Goal: Transaction & Acquisition: Purchase product/service

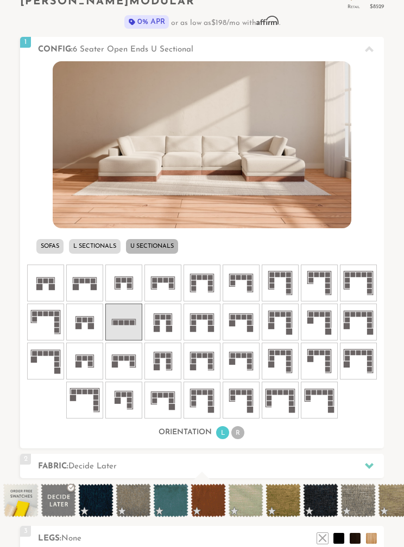
scroll to position [310, 0]
click at [277, 332] on icon at bounding box center [280, 322] width 33 height 33
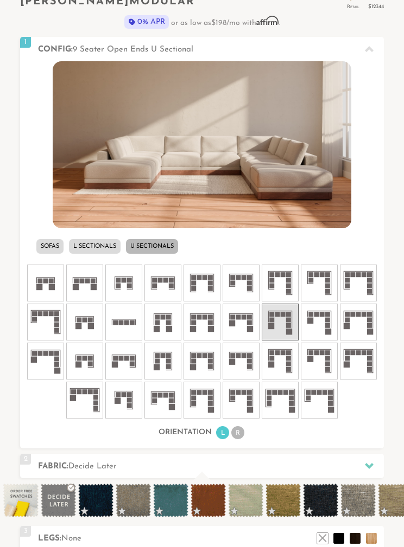
scroll to position [353, 0]
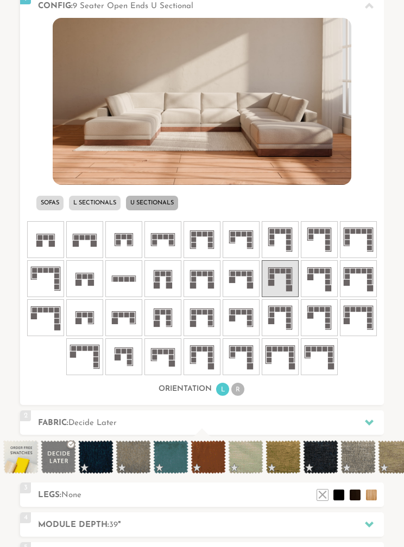
click at [364, 285] on icon at bounding box center [358, 279] width 33 height 33
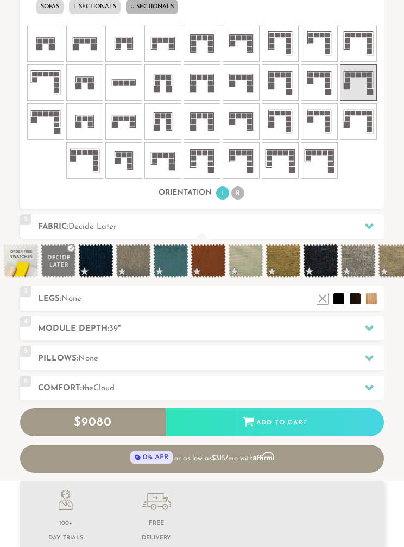
scroll to position [550, 0]
click at [173, 276] on span at bounding box center [170, 261] width 35 height 34
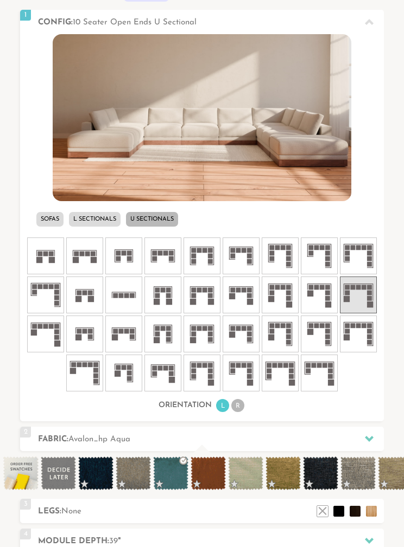
scroll to position [432, 0]
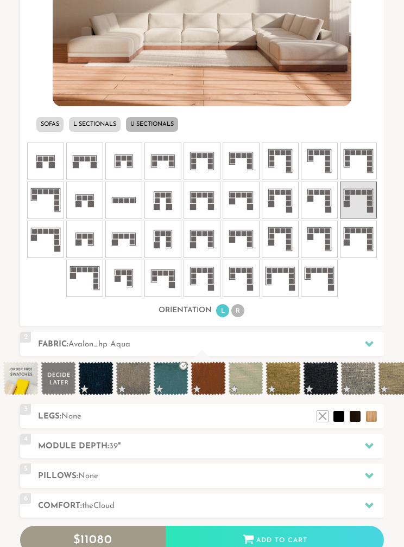
click at [326, 334] on div "2 Fabric: Avalon_hp Aqua" at bounding box center [202, 344] width 364 height 24
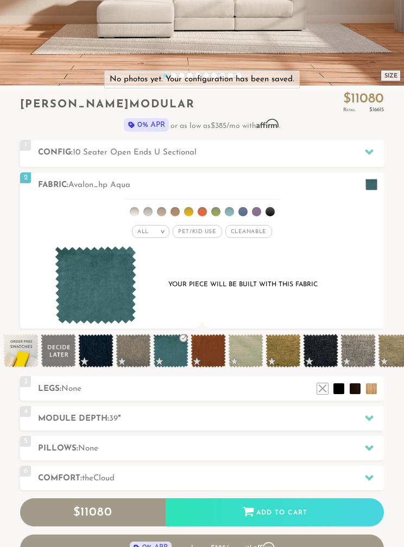
scroll to position [207, 0]
click at [202, 231] on span "Pet/Kid Use x" at bounding box center [197, 231] width 49 height 13
click at [248, 233] on span "Cleanable x" at bounding box center [252, 231] width 47 height 13
click at [378, 185] on div at bounding box center [369, 185] width 23 height 22
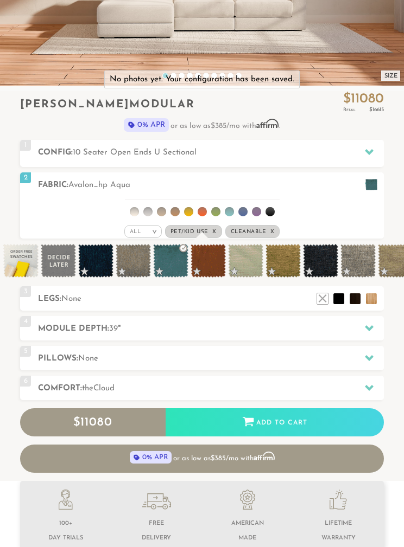
scroll to position [9564, 404]
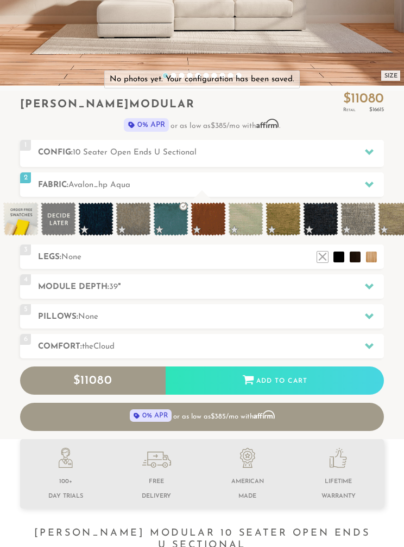
click at [343, 179] on h2 "Fabric: Avalon_hp Aqua" at bounding box center [211, 185] width 346 height 12
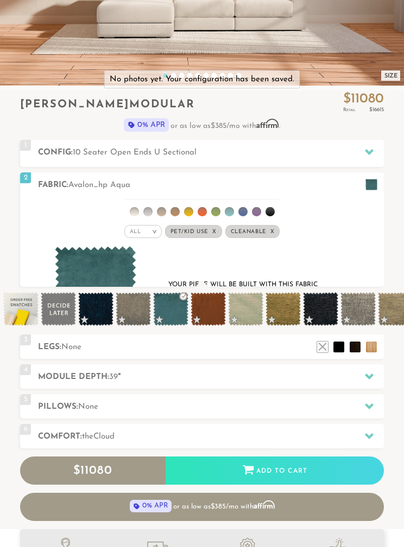
scroll to position [1, 1]
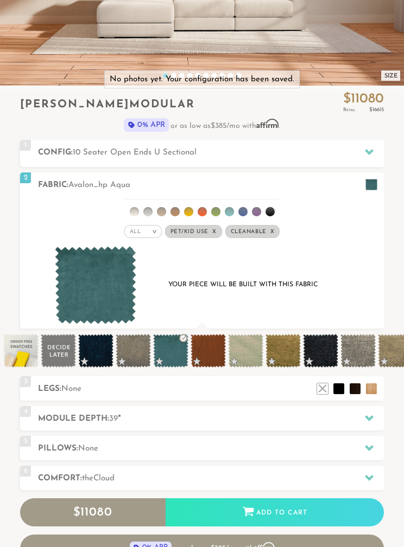
click at [244, 213] on li at bounding box center [242, 211] width 9 height 9
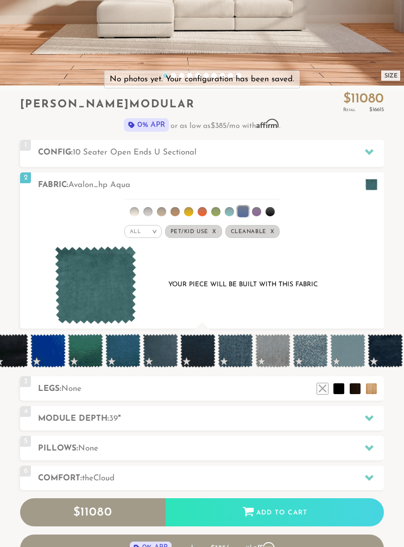
click at [285, 227] on div "All > All Tier Family Popular Durable Luxury Pet/Kid Use x Cleanable x Popular …" at bounding box center [202, 232] width 364 height 16
click at [239, 215] on li at bounding box center [242, 211] width 11 height 11
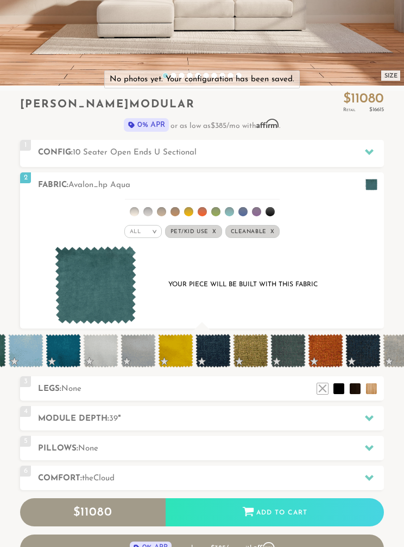
scroll to position [0, 2214]
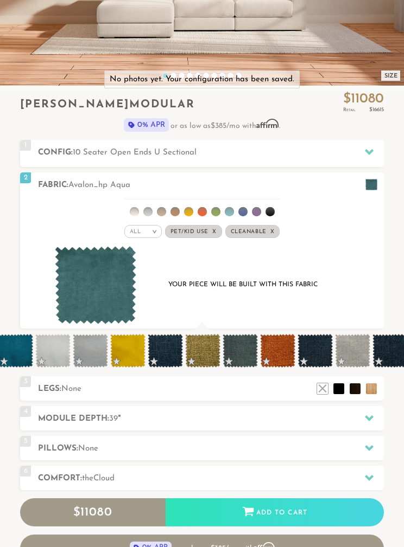
click at [330, 349] on span at bounding box center [314, 351] width 35 height 34
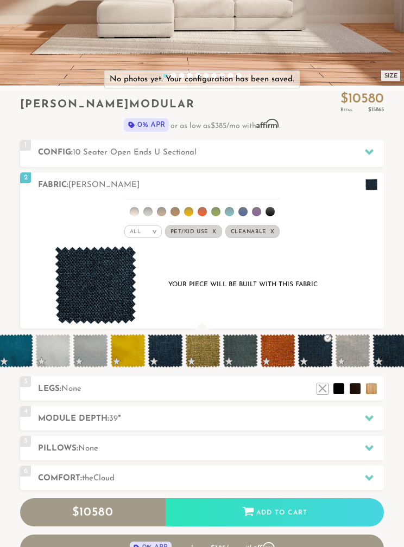
scroll to position [9697, 404]
click at [335, 181] on h2 "Fabric: [PERSON_NAME]" at bounding box center [211, 185] width 346 height 12
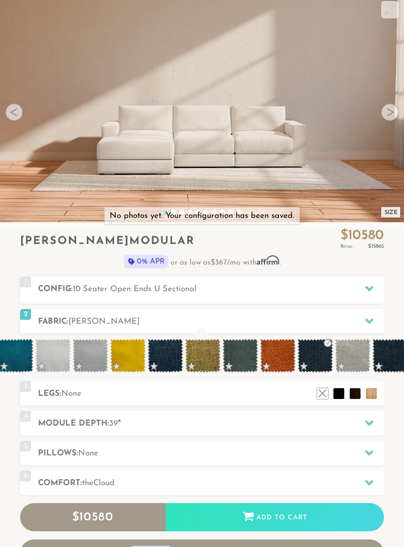
scroll to position [0, 0]
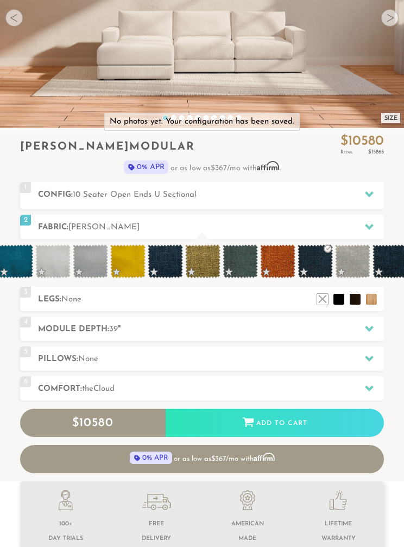
click at [345, 231] on h2 "Fabric: [PERSON_NAME]" at bounding box center [211, 227] width 346 height 12
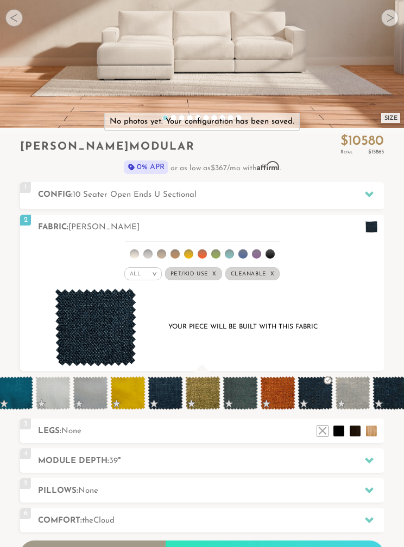
click at [361, 230] on div at bounding box center [369, 227] width 23 height 22
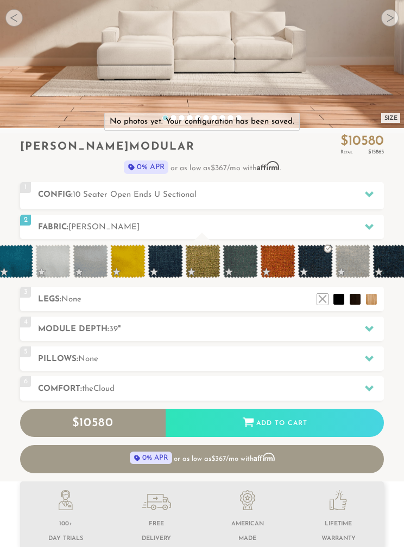
click at [366, 231] on div at bounding box center [369, 227] width 23 height 22
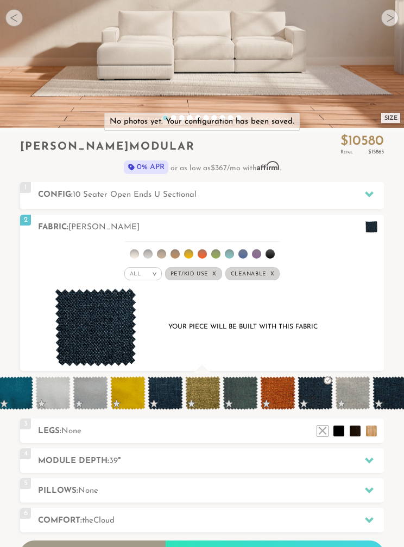
click at [252, 254] on li at bounding box center [256, 254] width 9 height 9
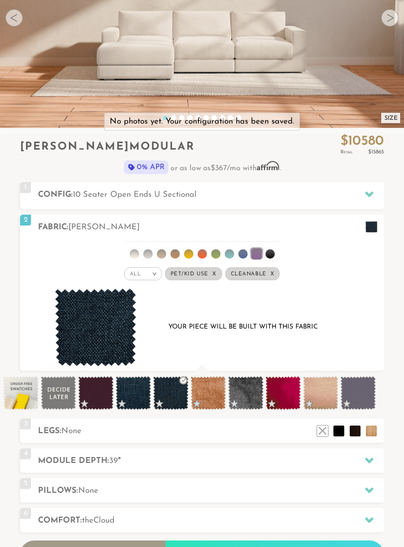
click at [219, 255] on li at bounding box center [215, 254] width 9 height 9
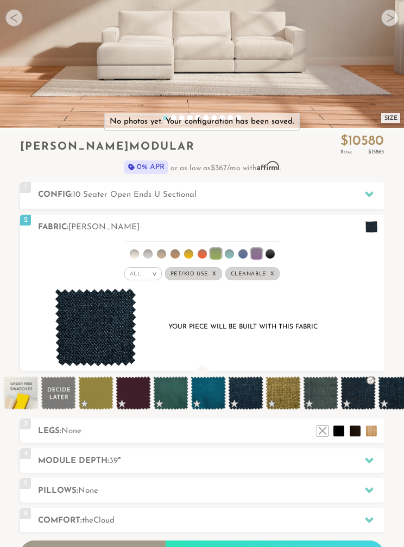
click at [238, 256] on li at bounding box center [242, 254] width 9 height 9
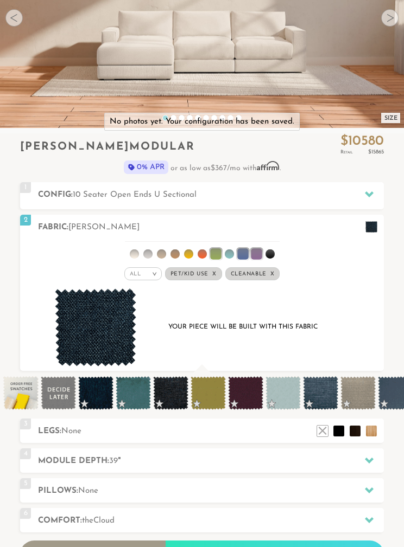
click at [262, 246] on ul at bounding box center [202, 252] width 155 height 20
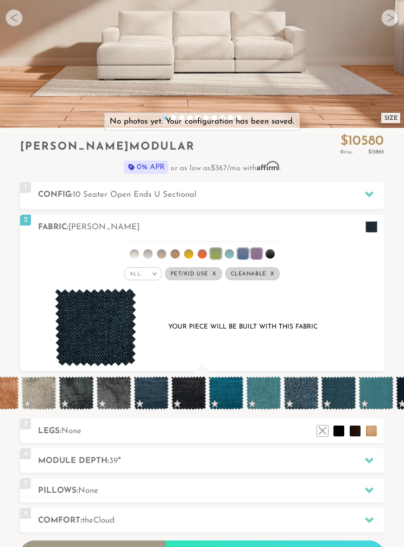
click at [298, 439] on div "3 Legs: None $0 $199 Nailheads:" at bounding box center [202, 431] width 364 height 24
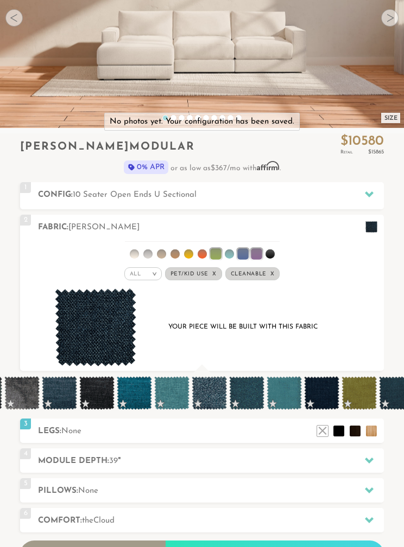
click at [65, 434] on span "None" at bounding box center [71, 432] width 20 height 8
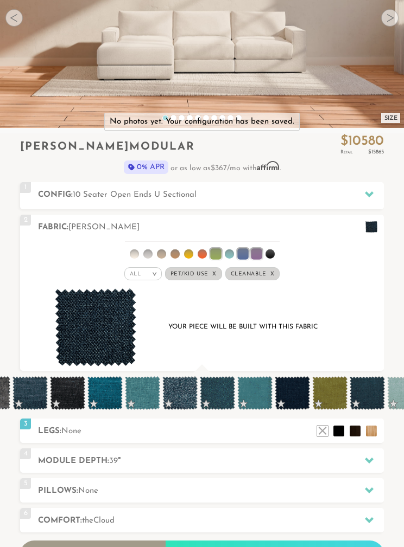
click at [304, 437] on h2 "Legs: None" at bounding box center [211, 431] width 346 height 12
click at [49, 436] on h2 "Legs: None" at bounding box center [211, 431] width 346 height 12
click at [318, 468] on div "4 Module Depth: 39 "" at bounding box center [202, 461] width 364 height 24
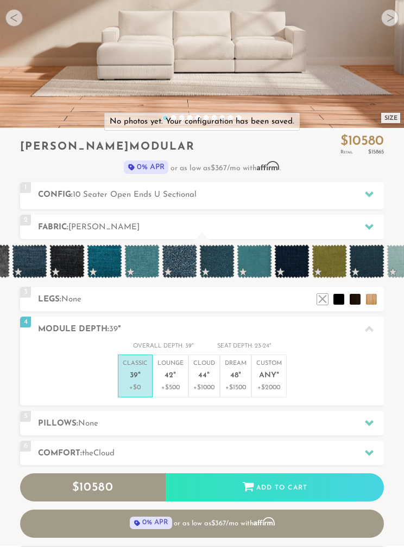
click at [325, 430] on div "5 Pillows: None" at bounding box center [202, 423] width 364 height 24
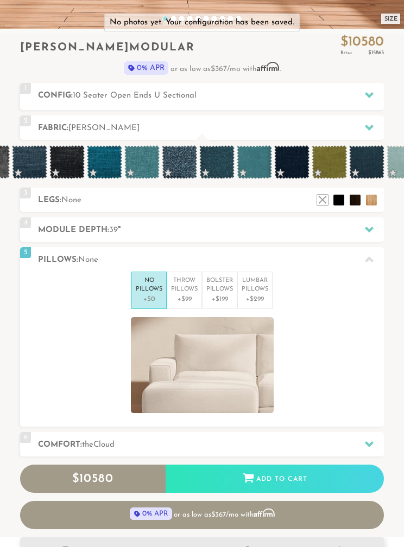
click at [260, 295] on p "+$299" at bounding box center [254, 300] width 27 height 10
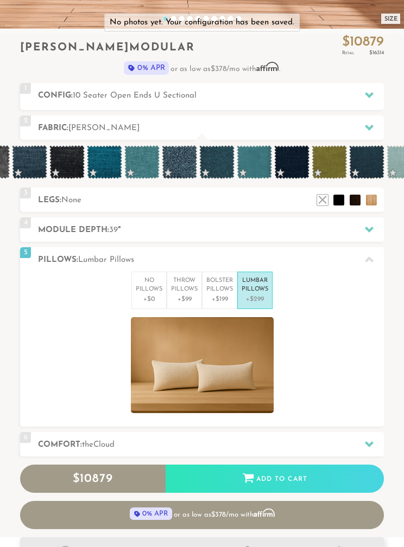
click at [230, 298] on p "+$199" at bounding box center [219, 300] width 27 height 10
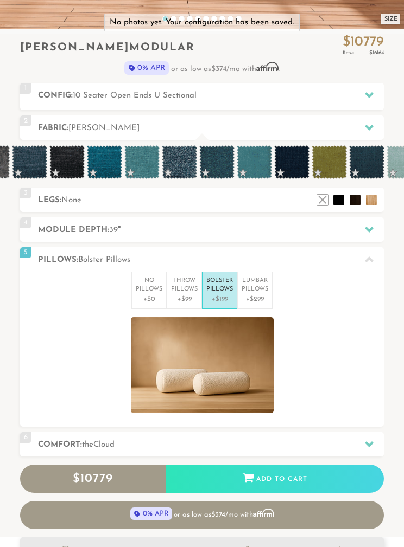
click at [261, 288] on p "Lumbar Pillows" at bounding box center [254, 286] width 27 height 18
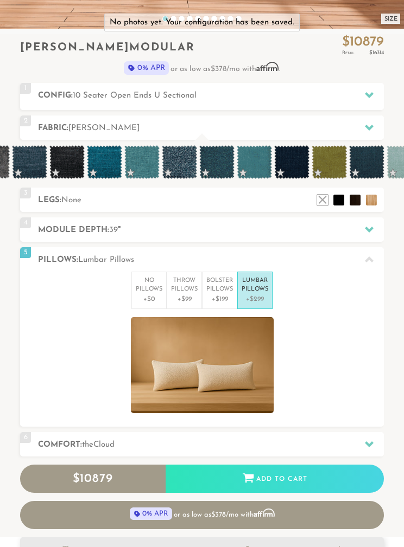
click at [265, 290] on p "Lumbar Pillows" at bounding box center [254, 286] width 27 height 18
click at [337, 257] on h2 "Pillows: Lumbar Pillows" at bounding box center [211, 260] width 346 height 12
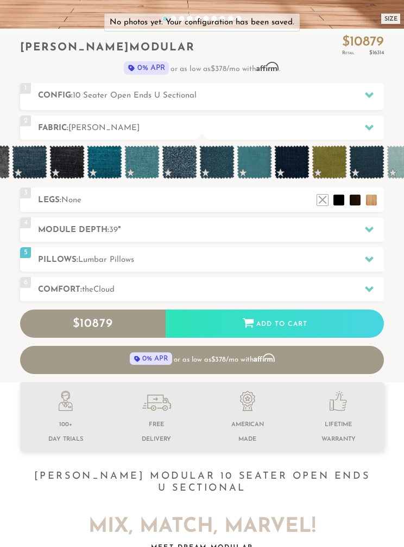
click at [346, 250] on div "5 Pillows: Lumbar Pillows" at bounding box center [202, 259] width 364 height 24
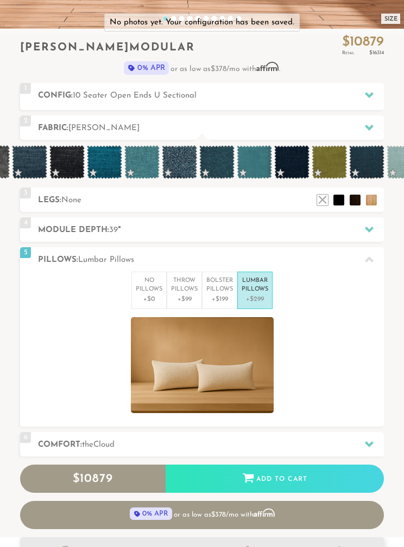
click at [143, 297] on p "+$0" at bounding box center [149, 300] width 27 height 10
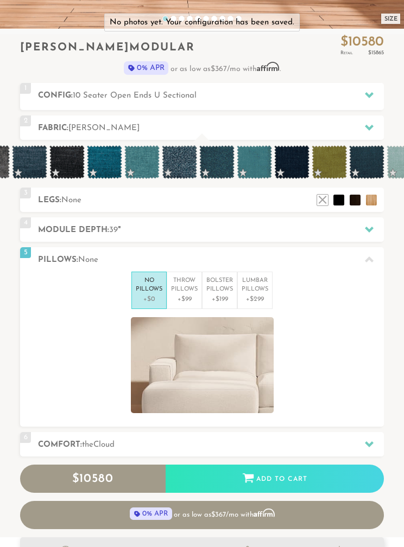
click at [364, 257] on div at bounding box center [369, 259] width 23 height 22
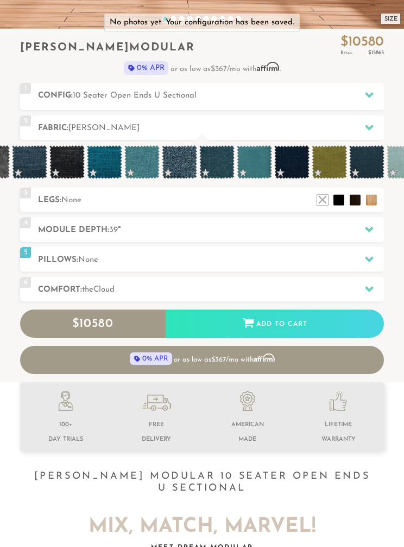
click at [346, 291] on h2 "Comfort: the Cloud" at bounding box center [211, 290] width 346 height 12
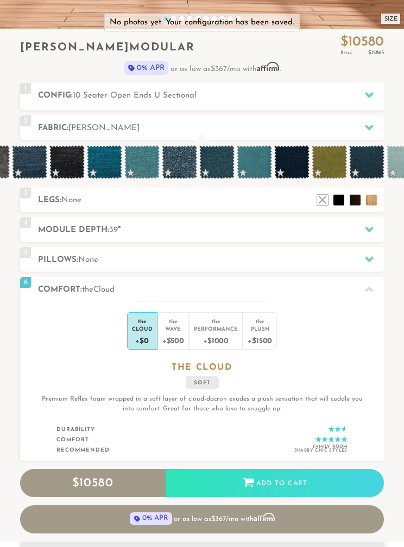
click at [269, 342] on div "+$1500" at bounding box center [259, 341] width 24 height 16
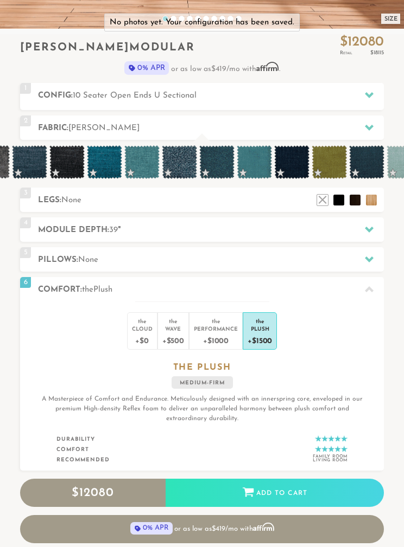
click at [229, 326] on div "Performance" at bounding box center [216, 329] width 44 height 8
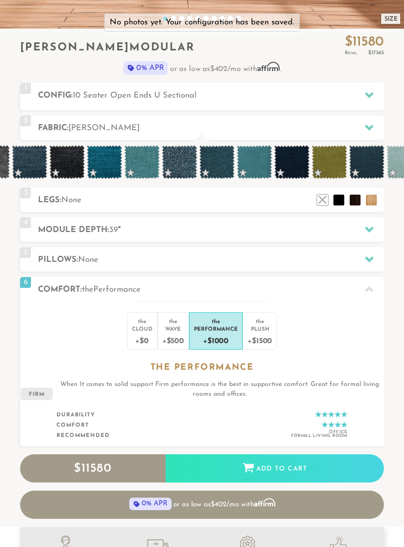
click at [270, 325] on div "Plush" at bounding box center [259, 329] width 24 height 8
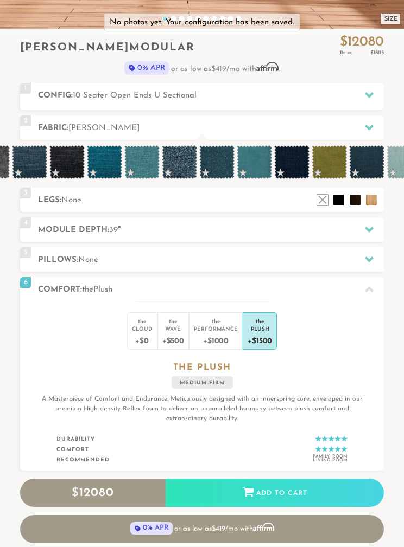
click at [352, 324] on div "the Cloud +$0 the Wave +$500 the Performance +$1000 the Plush +$1500 the PLUSH …" at bounding box center [202, 387] width 364 height 170
click at [224, 327] on div "Performance" at bounding box center [216, 329] width 44 height 8
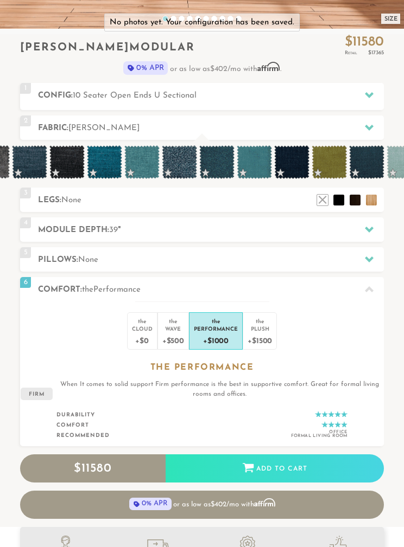
click at [253, 315] on div "the" at bounding box center [259, 319] width 24 height 11
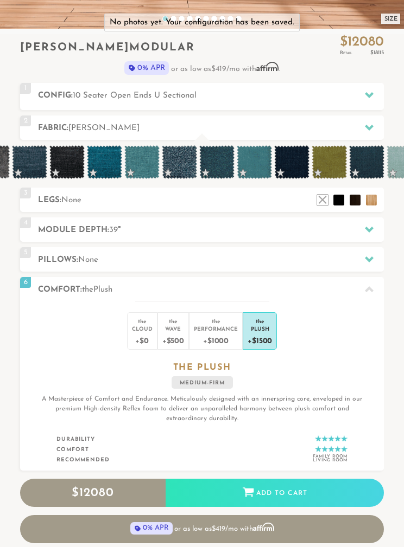
click at [327, 270] on div "5 Pillows: None" at bounding box center [202, 259] width 364 height 24
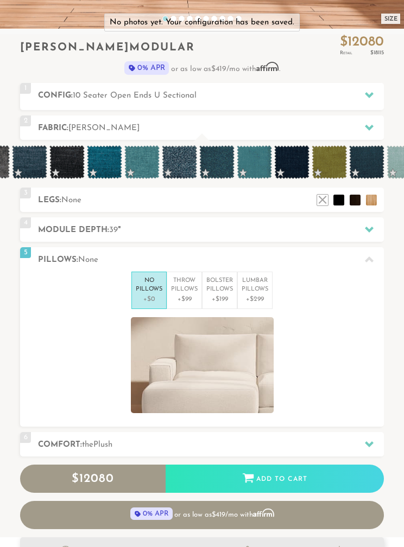
click at [349, 259] on h2 "Pillows: None" at bounding box center [211, 260] width 346 height 12
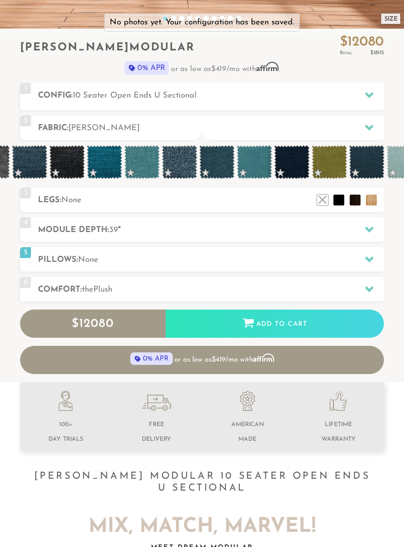
click at [334, 310] on div "Add to Cart" at bounding box center [274, 324] width 218 height 29
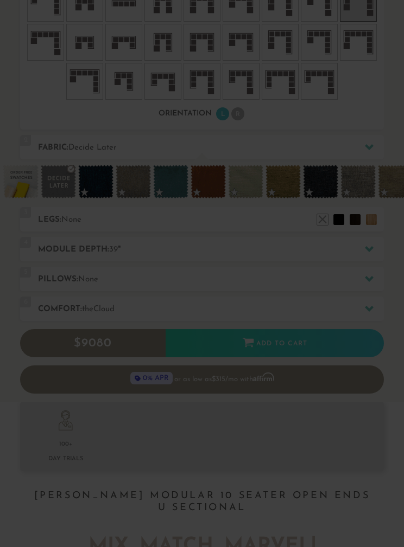
scroll to position [629, 0]
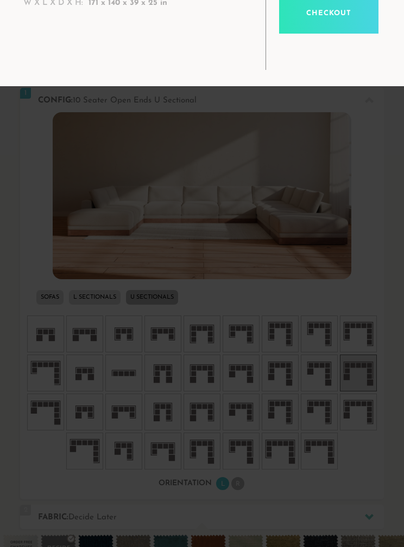
scroll to position [168, 0]
